Goal: Transaction & Acquisition: Purchase product/service

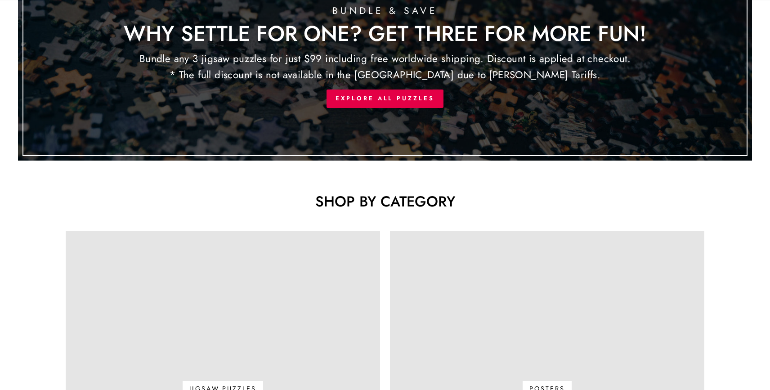
scroll to position [355, 0]
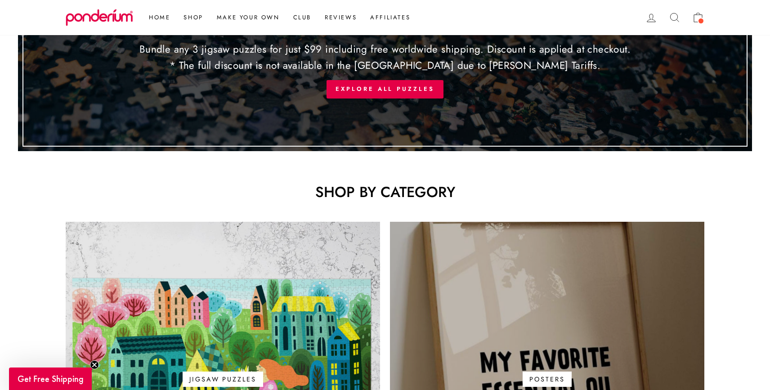
click at [474, 286] on link "Posters" at bounding box center [547, 379] width 314 height 314
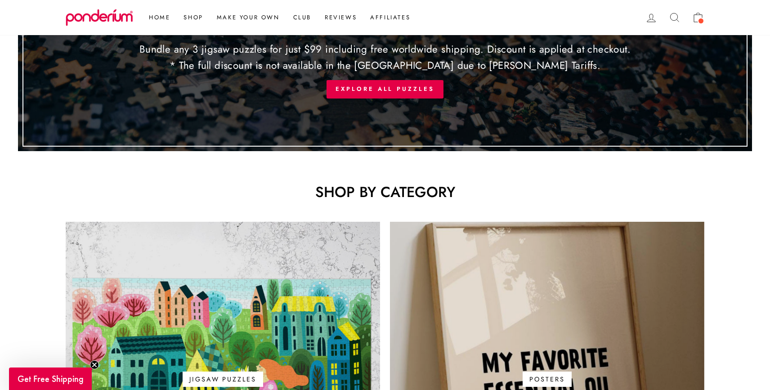
scroll to position [449, 0]
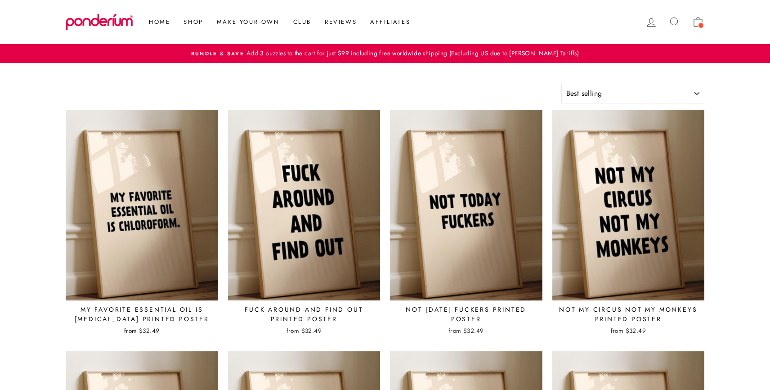
select select "best-selling"
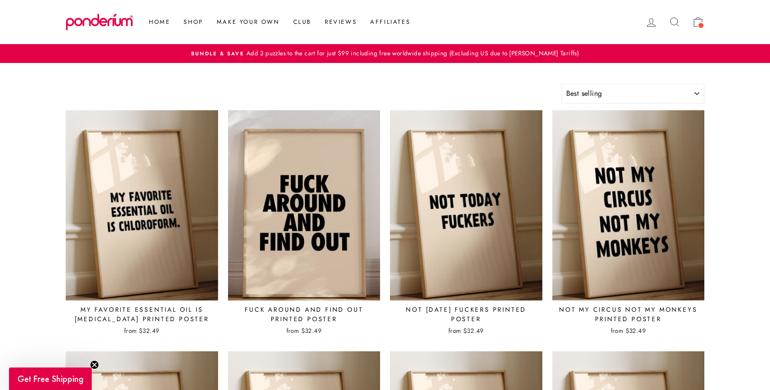
click at [268, 193] on img at bounding box center [304, 205] width 153 height 191
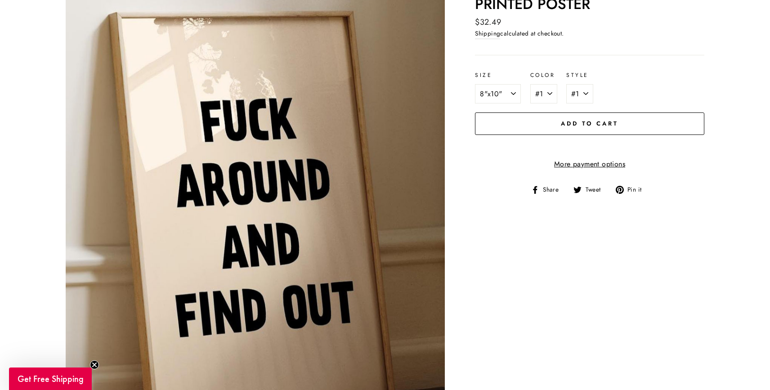
scroll to position [136, 0]
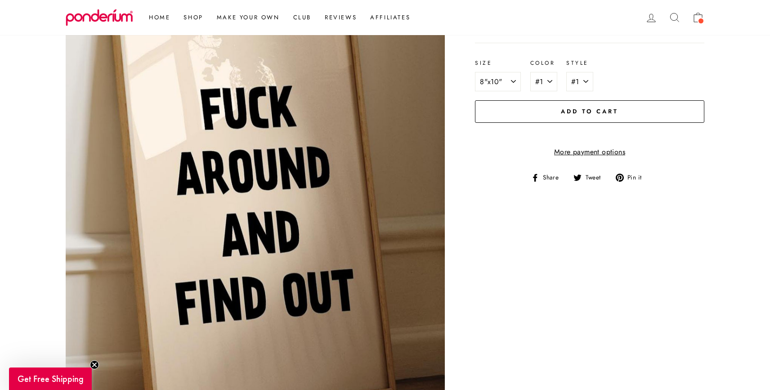
click at [280, 161] on button "Close (esc)" at bounding box center [255, 188] width 379 height 474
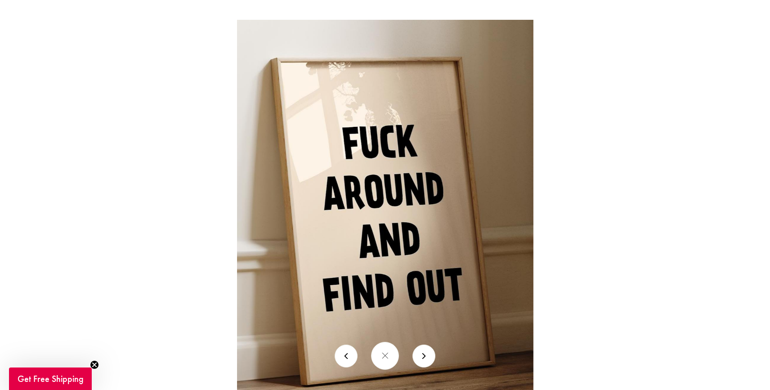
click at [292, 161] on img at bounding box center [385, 205] width 296 height 370
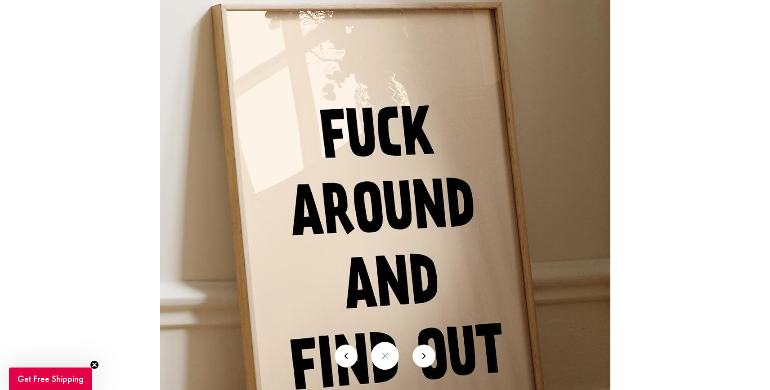
click at [395, 259] on img at bounding box center [385, 227] width 450 height 563
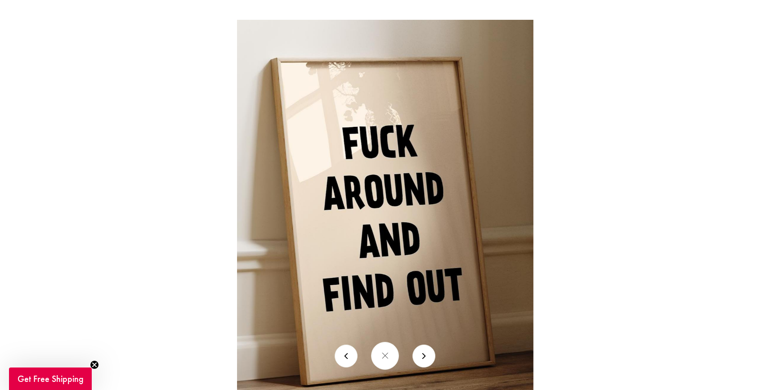
click at [620, 218] on div at bounding box center [622, 215] width 770 height 390
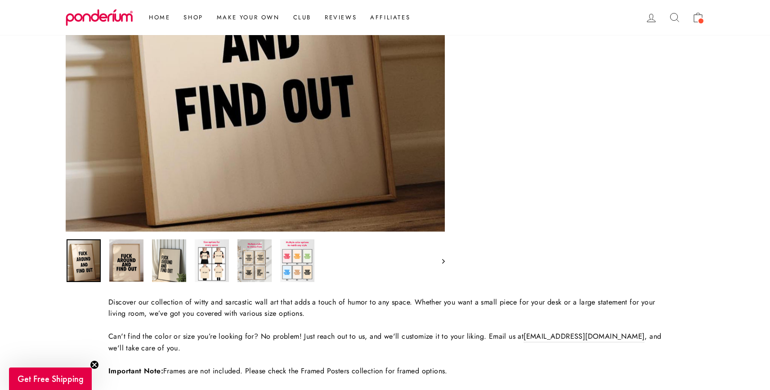
scroll to position [329, 0]
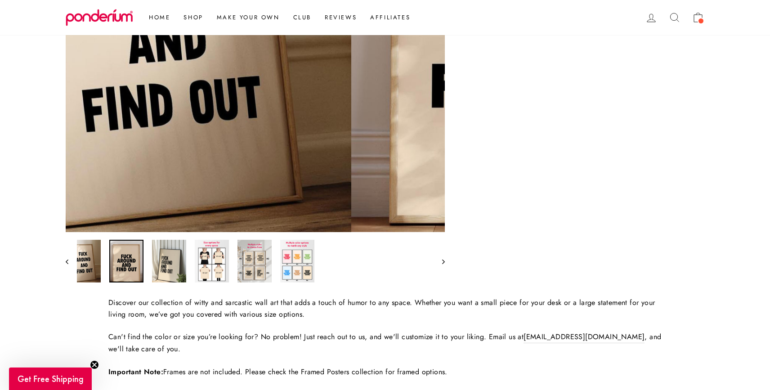
click at [131, 258] on img at bounding box center [126, 261] width 34 height 43
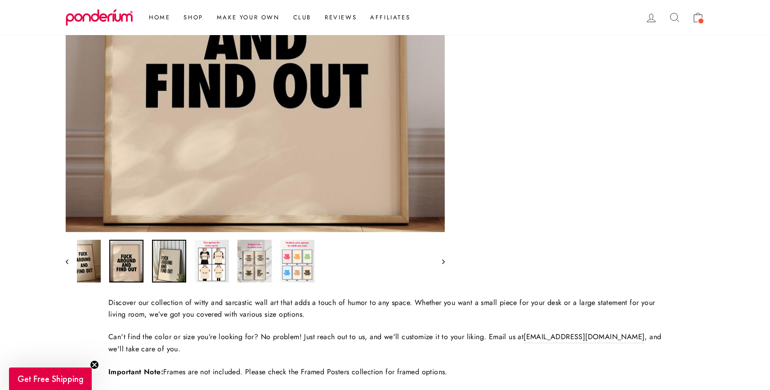
click at [166, 264] on img at bounding box center [169, 261] width 34 height 43
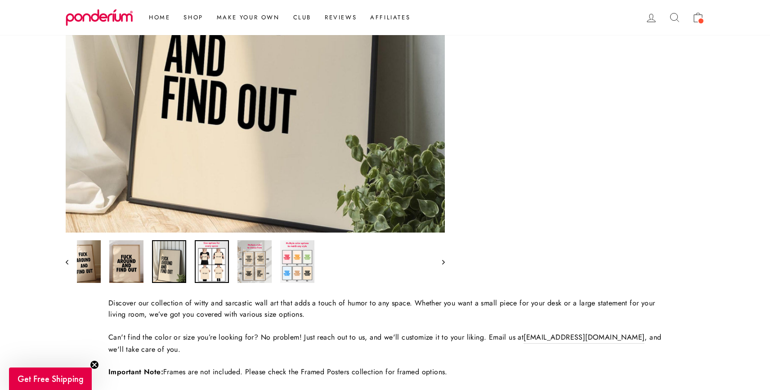
click at [205, 264] on img at bounding box center [212, 261] width 34 height 43
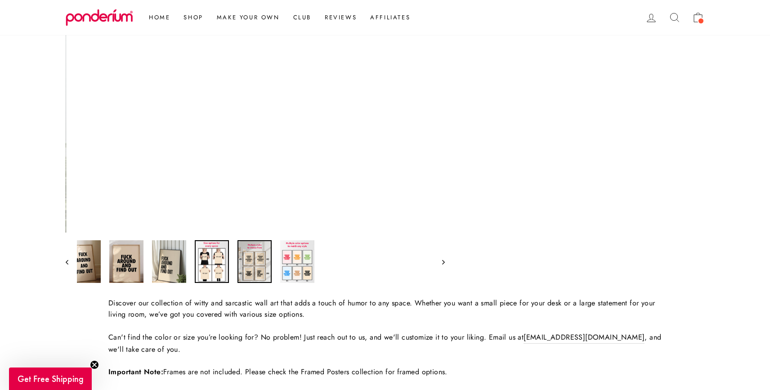
click at [248, 264] on img at bounding box center [255, 261] width 34 height 43
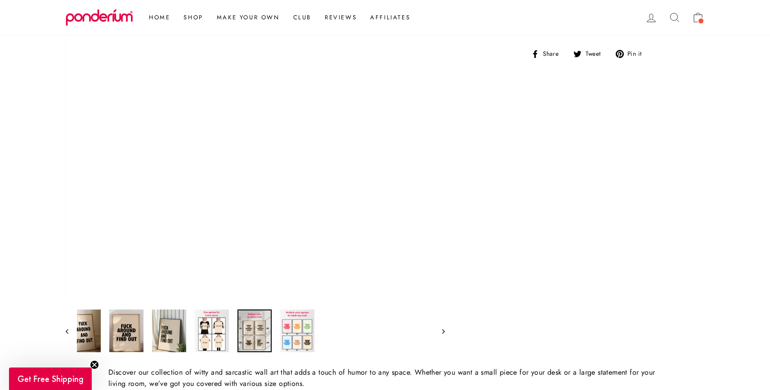
scroll to position [115, 0]
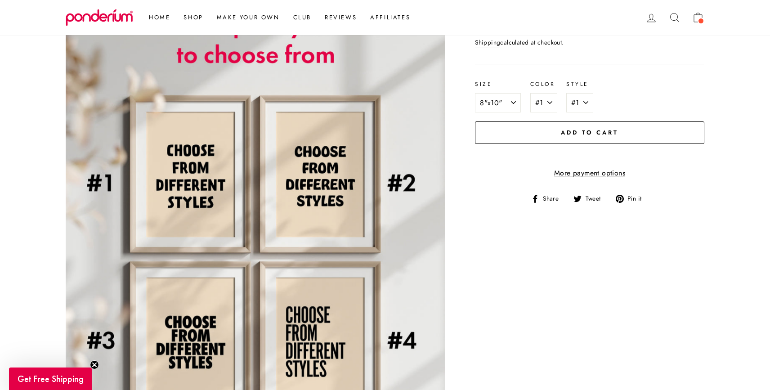
click at [258, 261] on button "Close (esc)" at bounding box center [255, 210] width 379 height 474
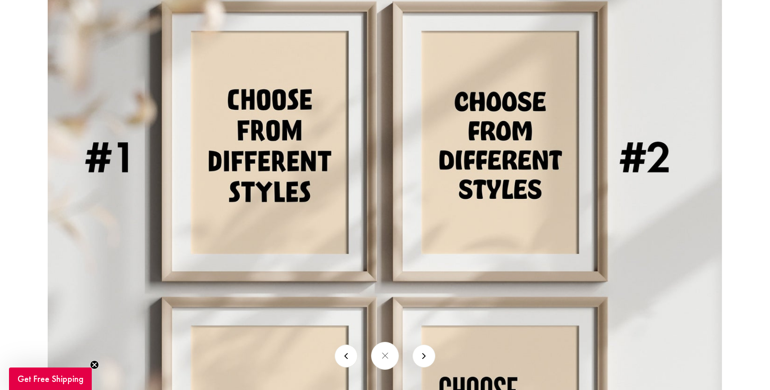
click at [258, 261] on img at bounding box center [385, 204] width 674 height 843
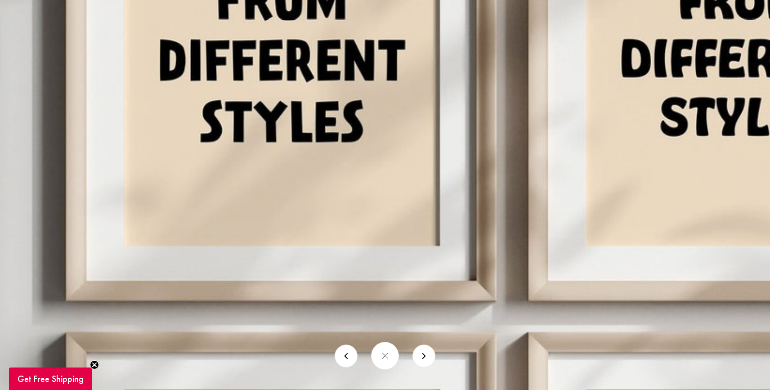
click at [258, 261] on img at bounding box center [513, 148] width 1350 height 1687
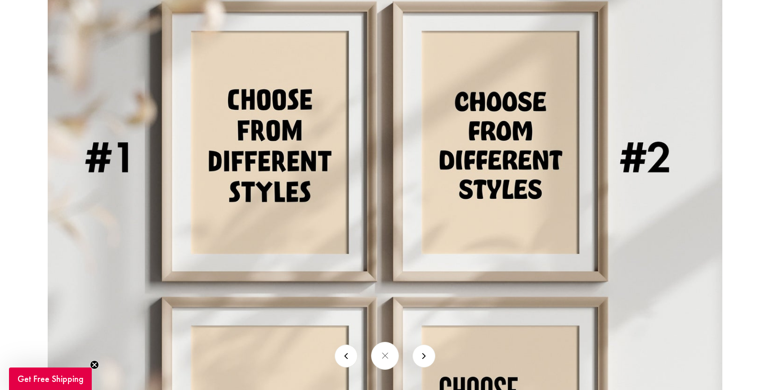
click at [381, 353] on button at bounding box center [385, 356] width 28 height 28
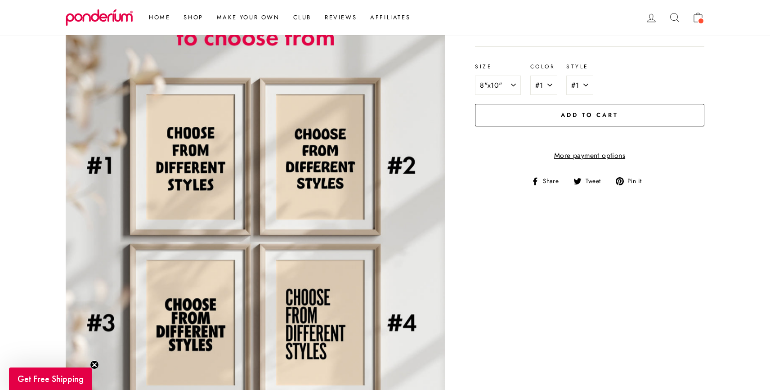
scroll to position [128, 0]
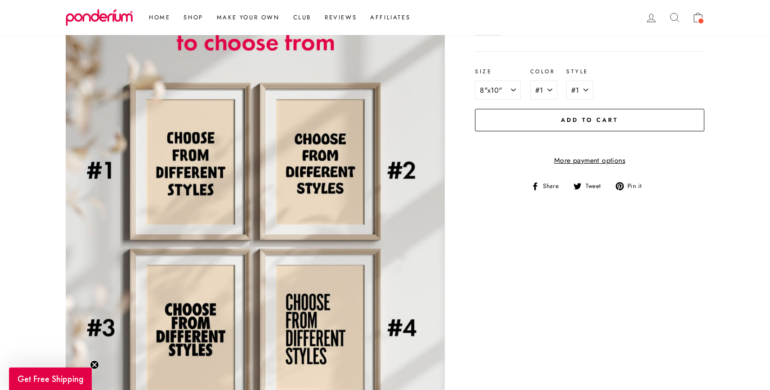
click at [344, 202] on button "Close (esc)" at bounding box center [255, 197] width 379 height 474
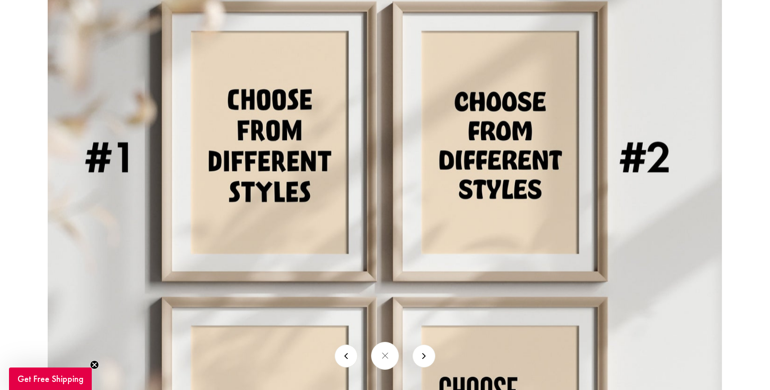
click at [344, 202] on img at bounding box center [385, 204] width 674 height 843
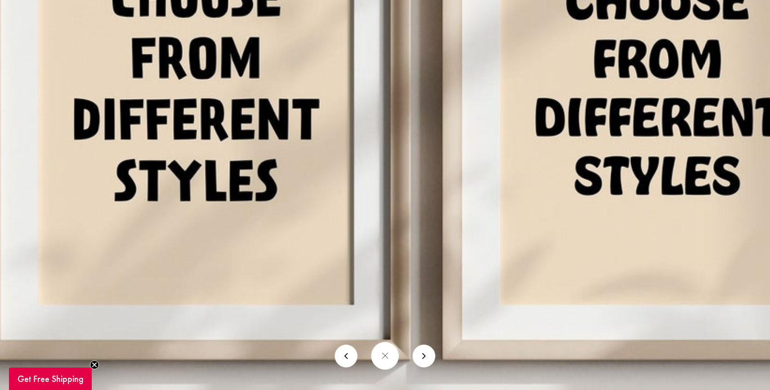
click at [344, 202] on img at bounding box center [427, 206] width 1350 height 1687
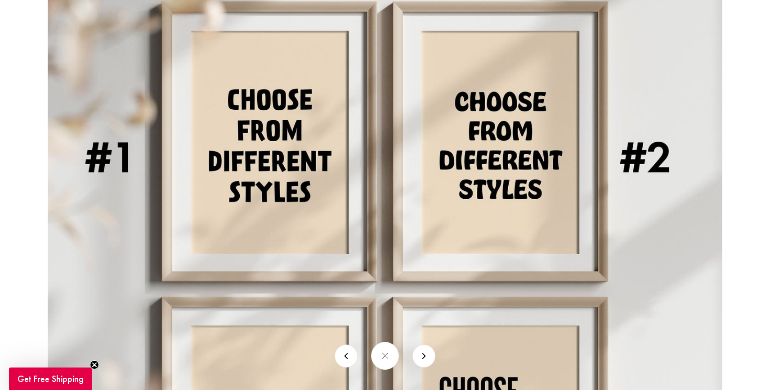
click at [382, 351] on button at bounding box center [385, 356] width 28 height 28
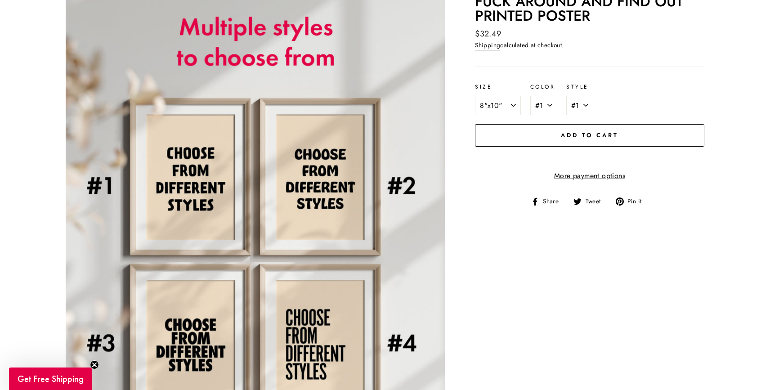
scroll to position [0, 0]
